Goal: Find specific page/section: Find specific page/section

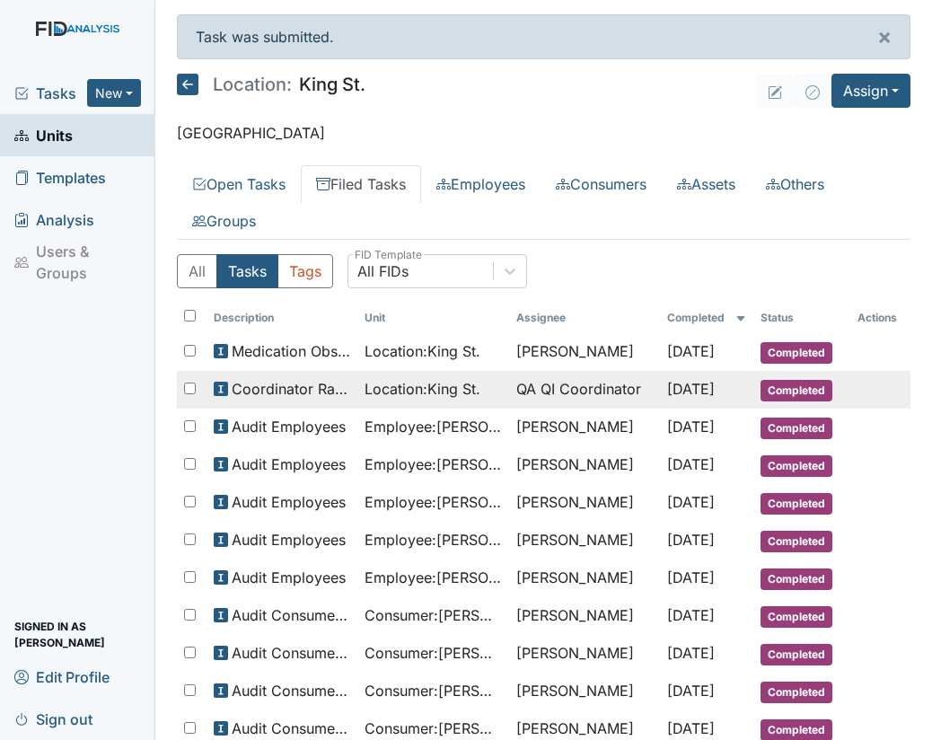
click at [660, 390] on td "Aug 25, 2025" at bounding box center [706, 390] width 93 height 38
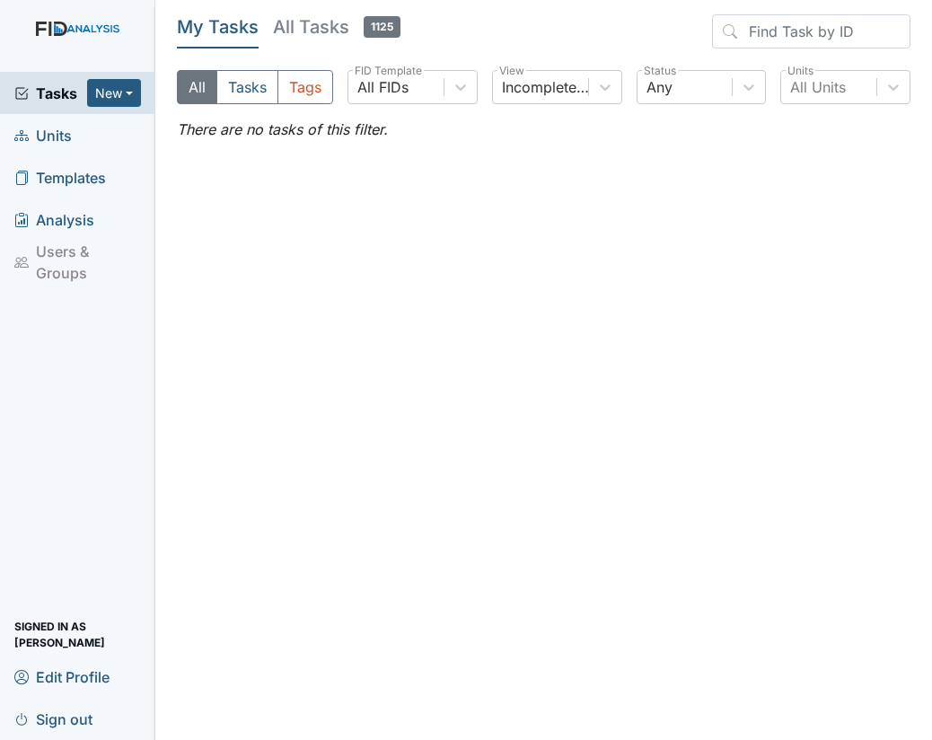
click at [65, 134] on span "Units" at bounding box center [42, 135] width 57 height 28
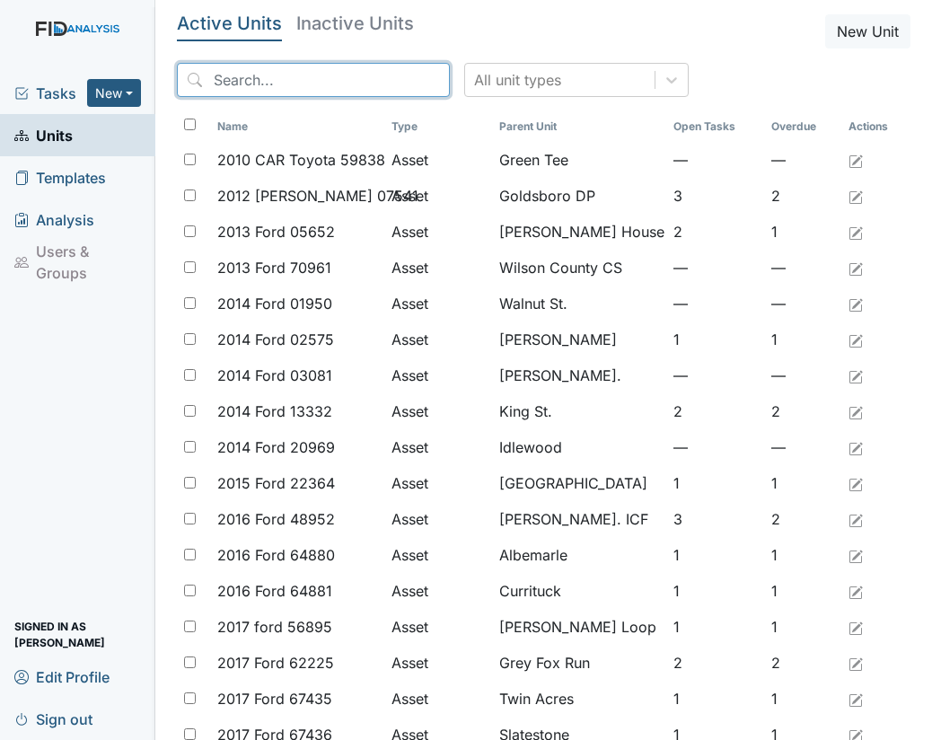
click at [284, 82] on input "search" at bounding box center [313, 80] width 273 height 34
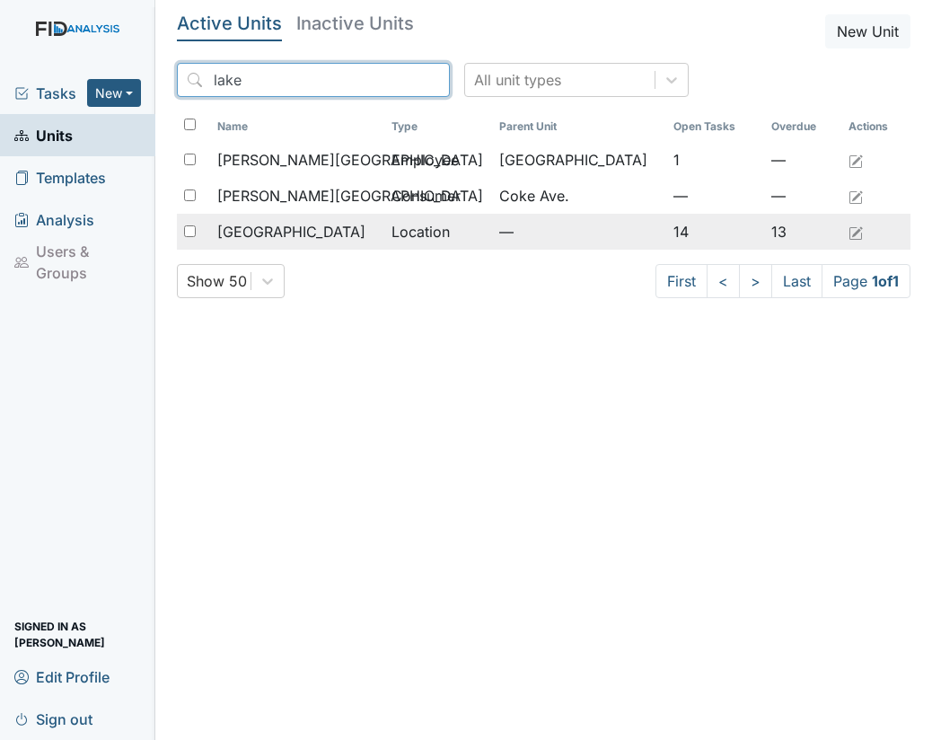
type input "lake"
click at [264, 225] on span "[GEOGRAPHIC_DATA]" at bounding box center [291, 232] width 148 height 22
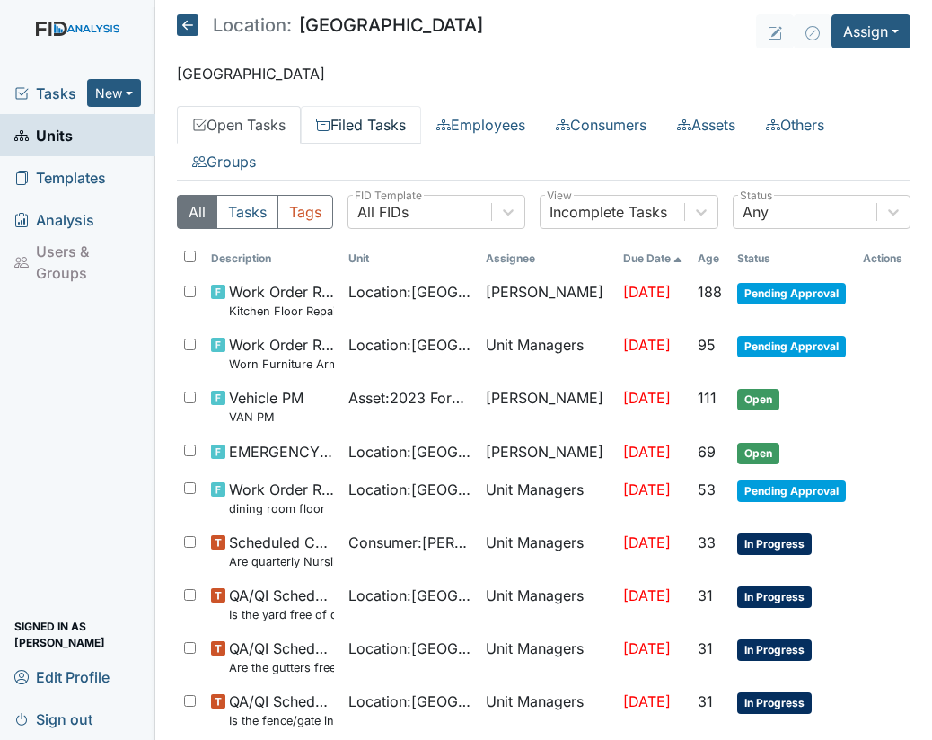
click at [372, 127] on link "Filed Tasks" at bounding box center [361, 125] width 120 height 38
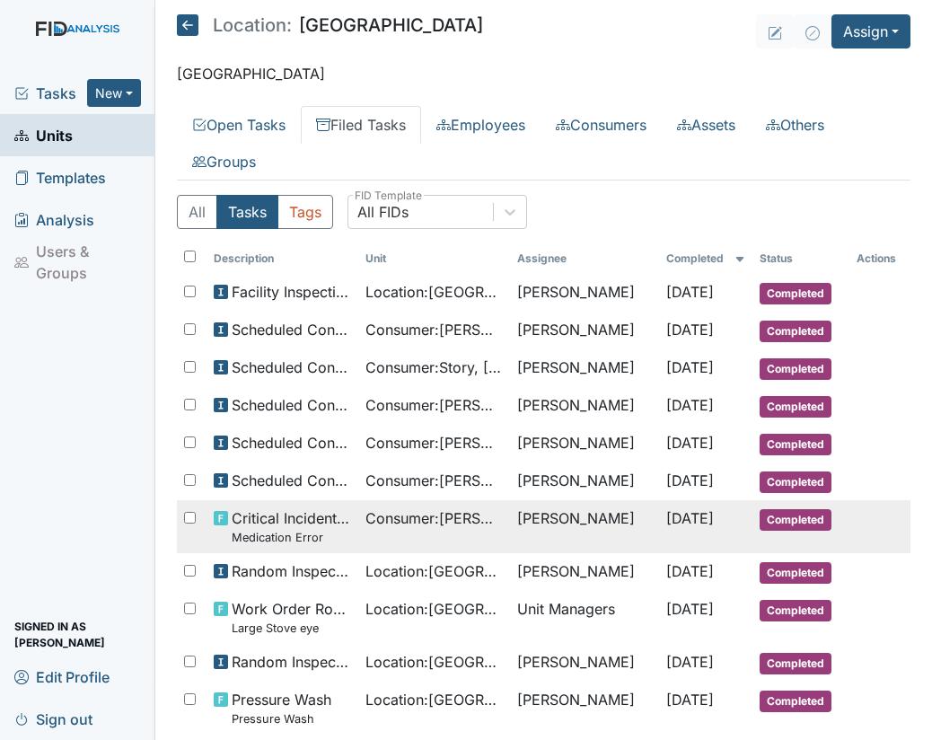
click at [381, 517] on span "Consumer : Nash, Rachel" at bounding box center [434, 519] width 137 height 22
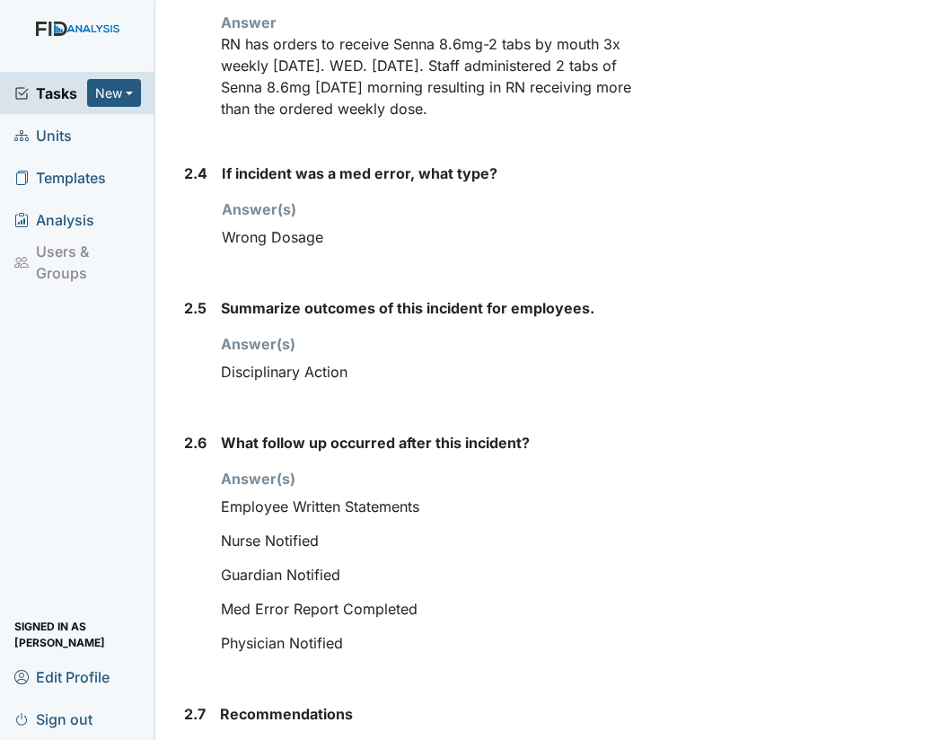
scroll to position [1640, 0]
